Goal: Task Accomplishment & Management: Manage account settings

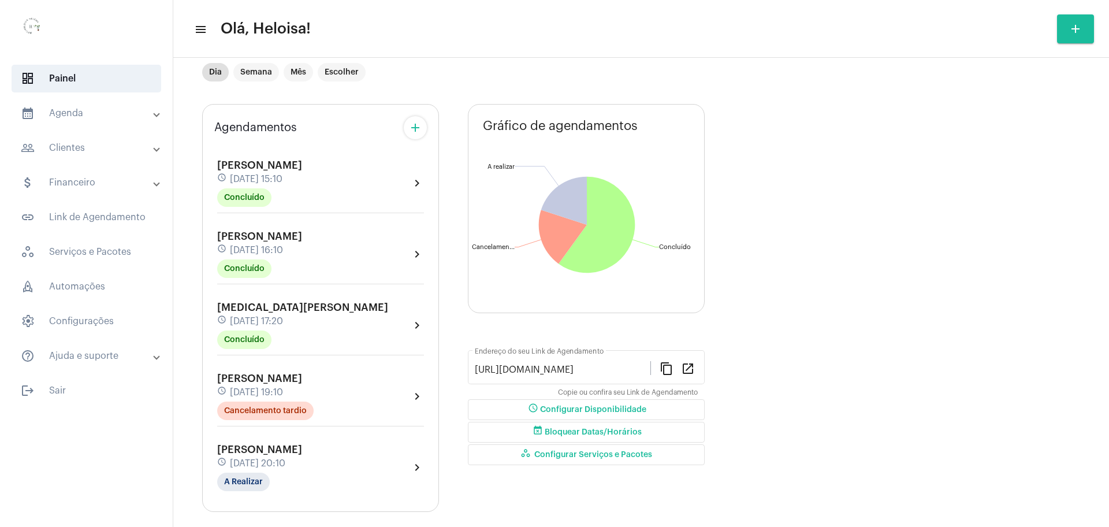
scroll to position [40, 0]
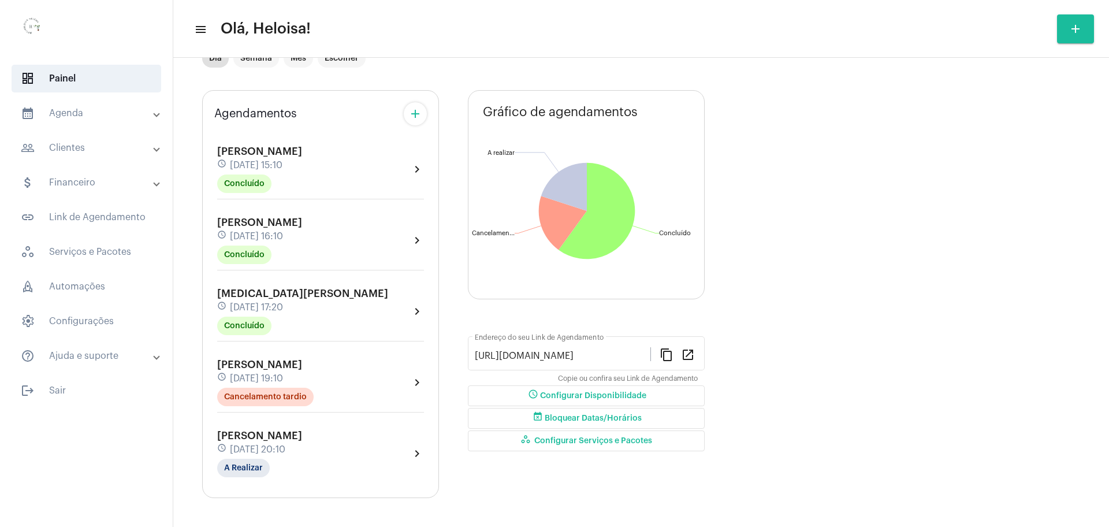
click at [271, 443] on div "schedule [DATE] 20:10" at bounding box center [259, 449] width 85 height 13
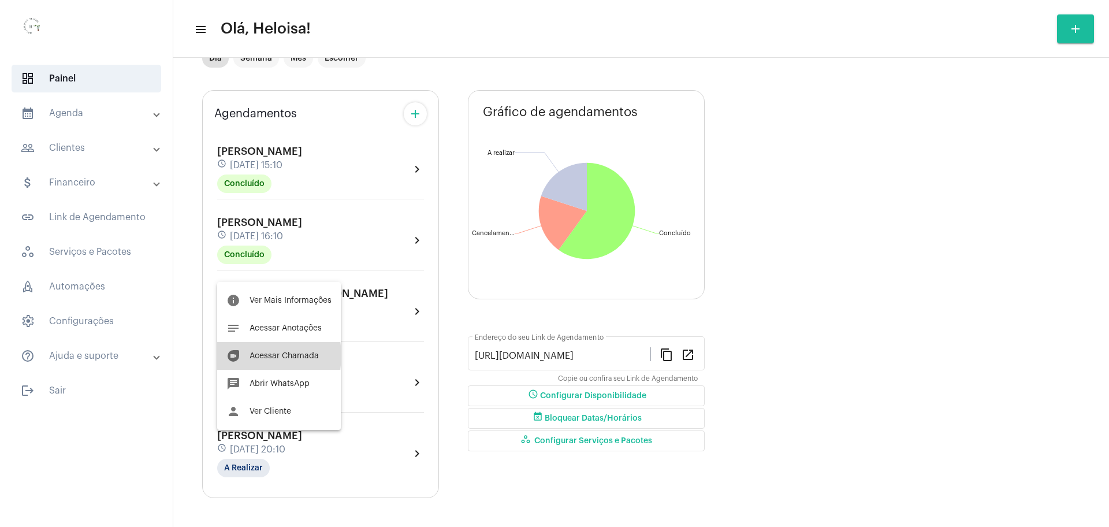
click at [255, 355] on span "Acessar Chamada" at bounding box center [283, 356] width 69 height 8
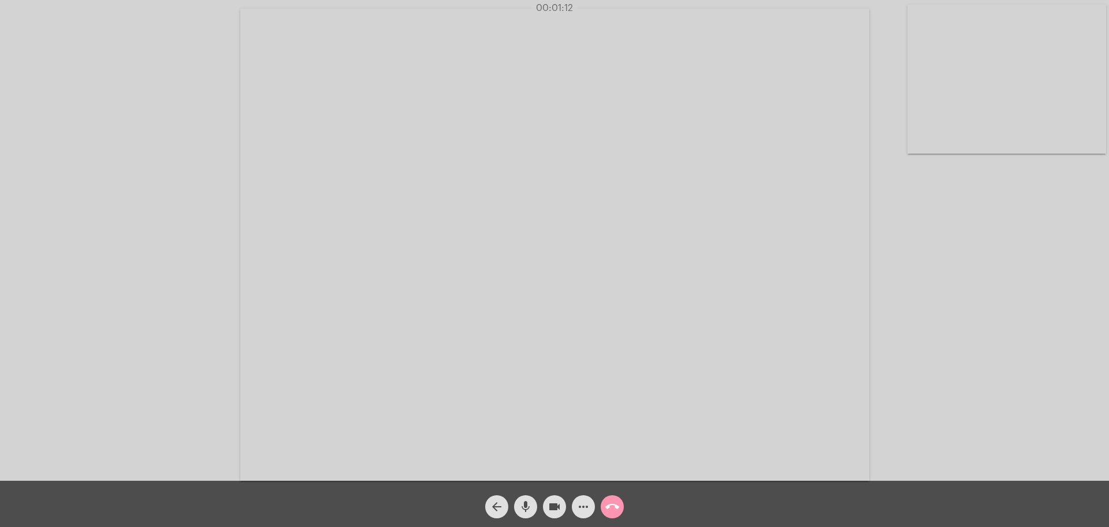
click at [127, 268] on div "Acessando Câmera e Microfone..." at bounding box center [554, 243] width 1106 height 480
click at [147, 274] on div "Acessando Câmera e Microfone..." at bounding box center [554, 243] width 1106 height 480
click at [149, 220] on div "Acessando Câmera e Microfone..." at bounding box center [554, 243] width 1106 height 480
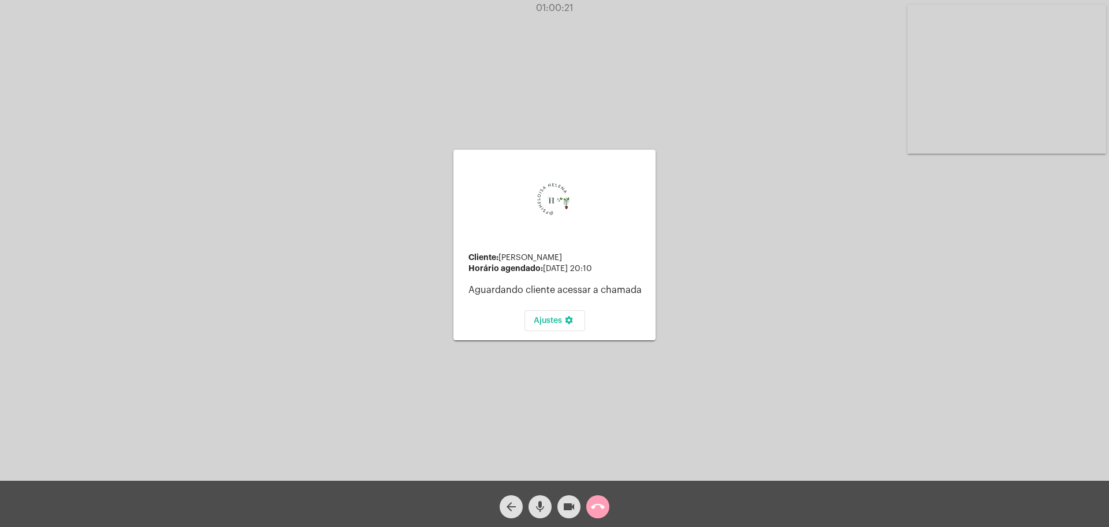
click at [601, 509] on mat-icon "call_end" at bounding box center [598, 506] width 14 height 14
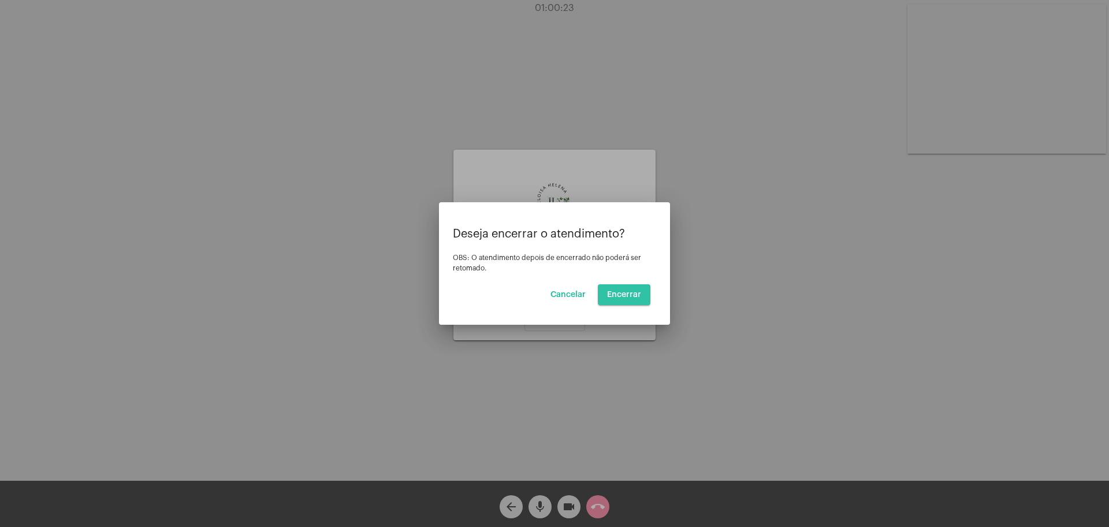
click at [628, 303] on button "Encerrar" at bounding box center [624, 294] width 53 height 21
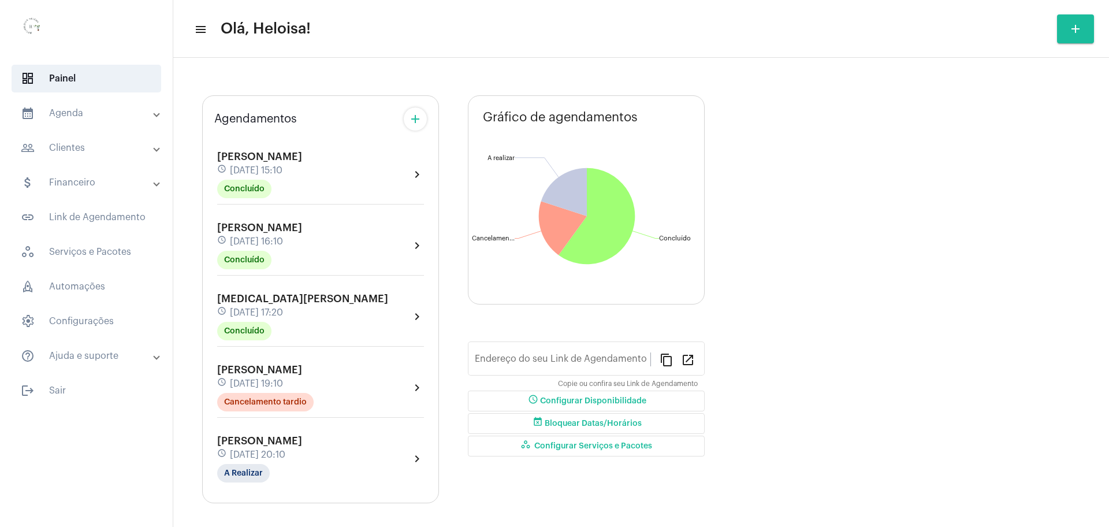
type input "[URL][DOMAIN_NAME]"
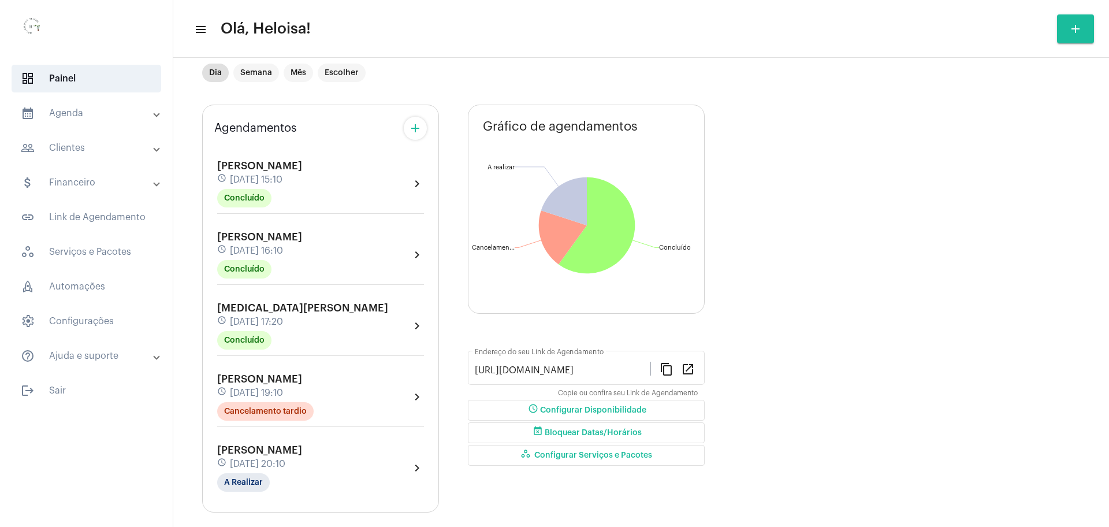
scroll to position [40, 0]
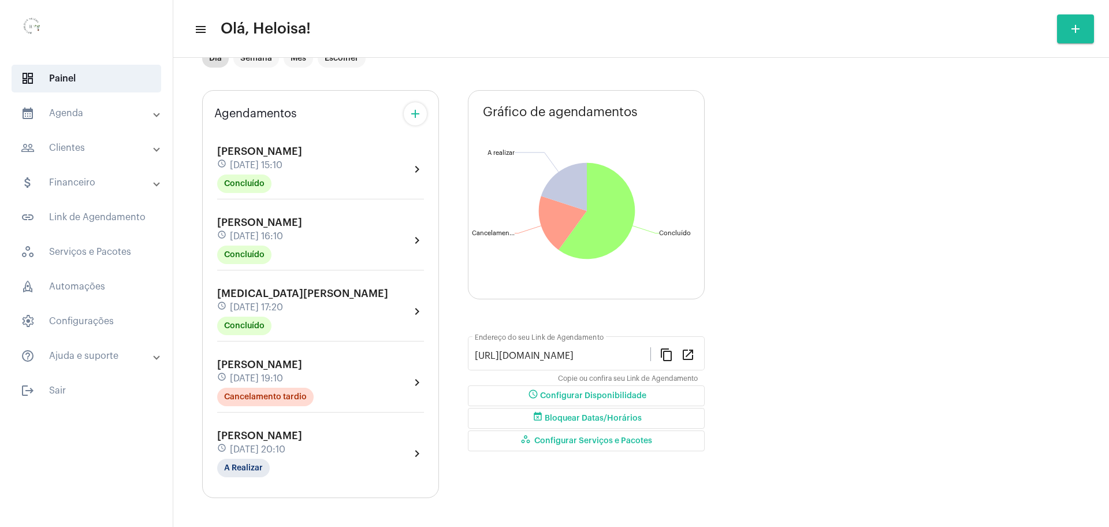
click at [280, 444] on span "[DATE] 20:10" at bounding box center [257, 449] width 55 height 10
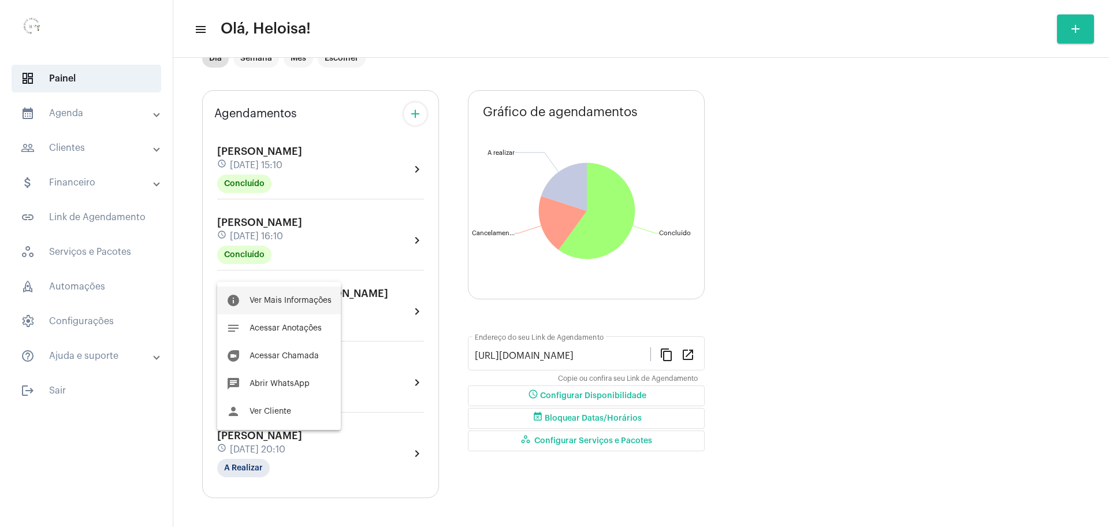
click at [292, 295] on button "info Ver Mais Informações" at bounding box center [279, 300] width 124 height 28
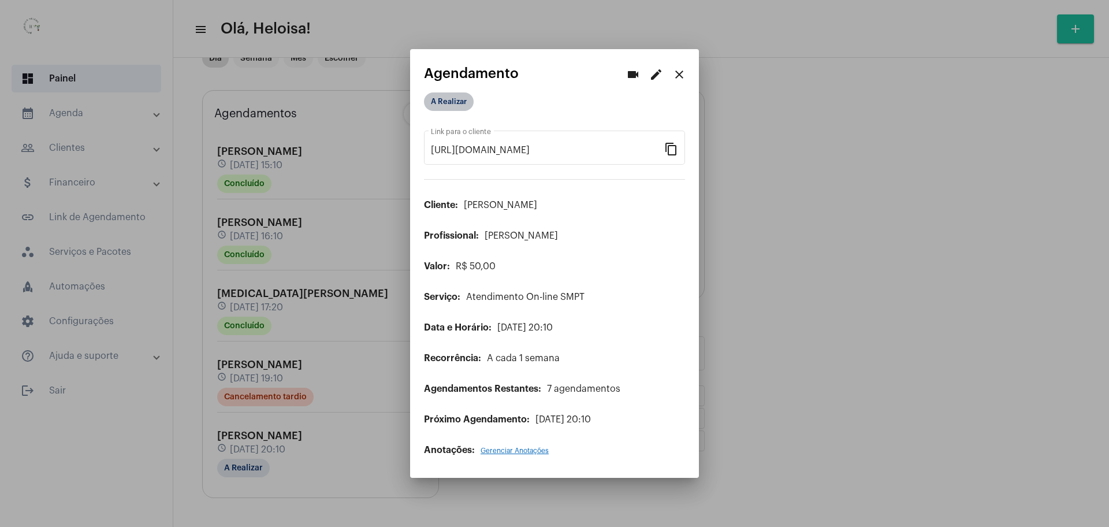
click at [455, 102] on mat-chip "A Realizar" at bounding box center [449, 101] width 50 height 18
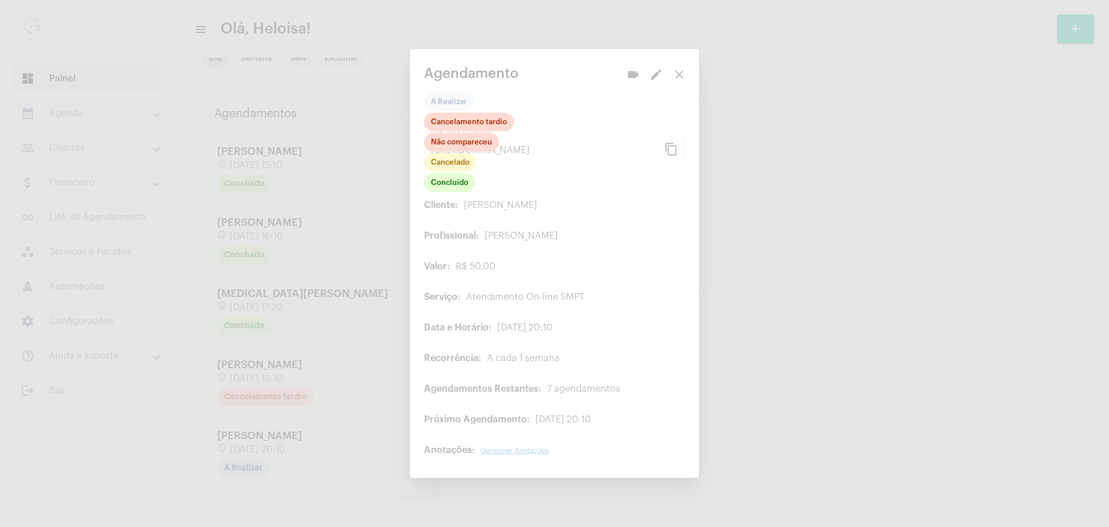
click at [456, 192] on div "Concluído Cancelado Não compareceu Cancelamento tardio" at bounding box center [469, 153] width 90 height 81
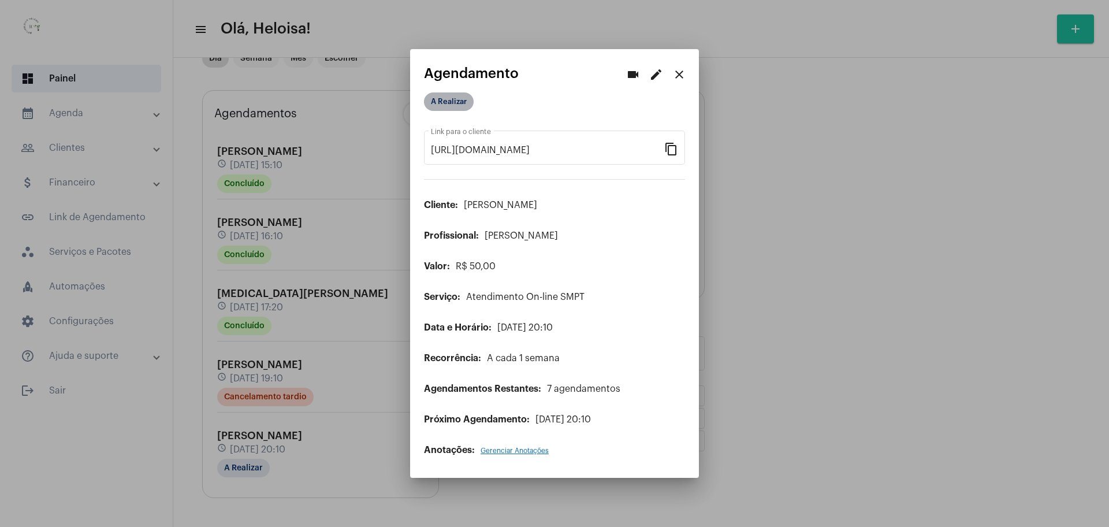
click at [449, 105] on mat-chip "A Realizar" at bounding box center [449, 101] width 50 height 18
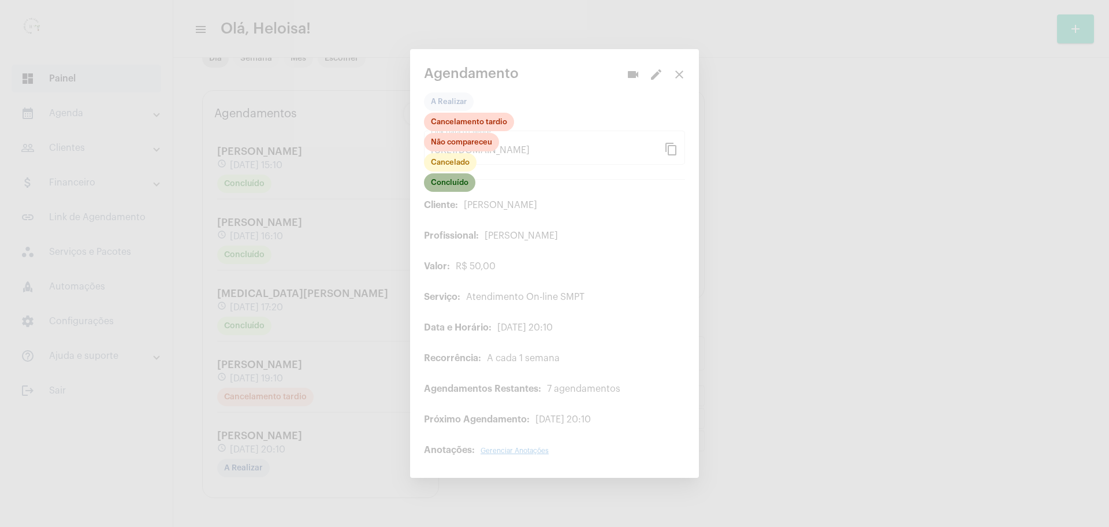
click at [452, 184] on mat-chip "Concluído" at bounding box center [449, 182] width 51 height 18
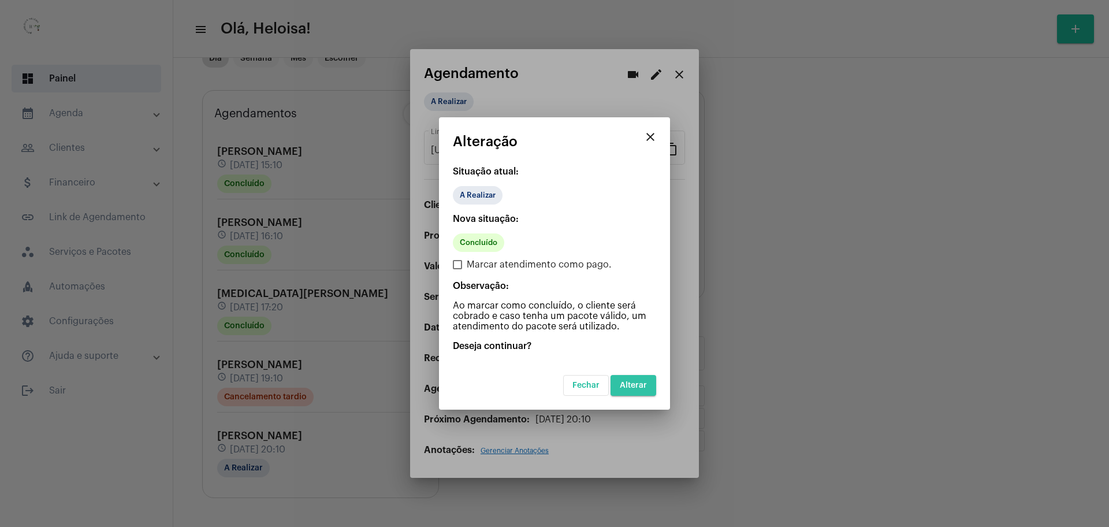
click at [632, 389] on span "Alterar" at bounding box center [633, 385] width 27 height 8
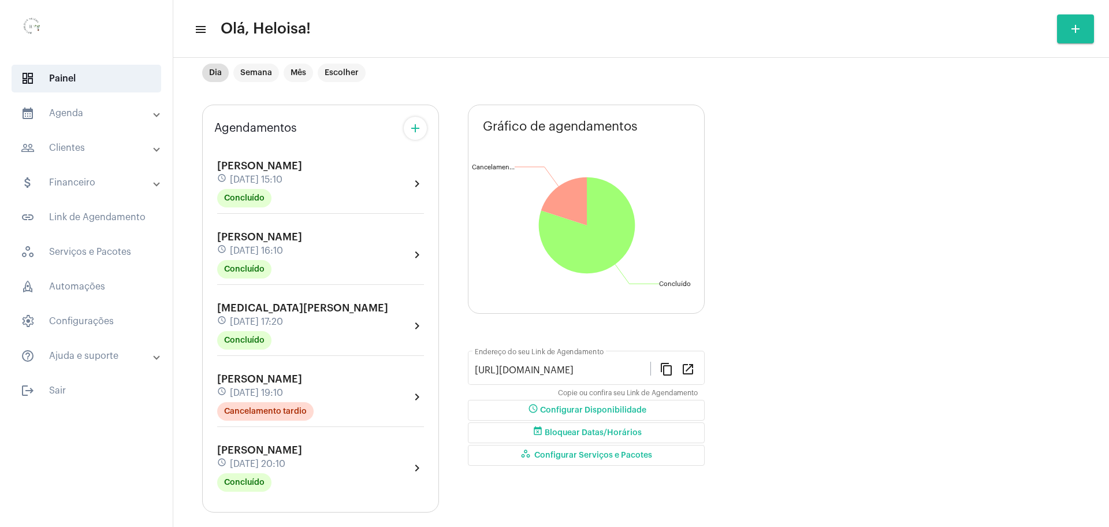
scroll to position [40, 0]
